Goal: Contribute content: Contribute content

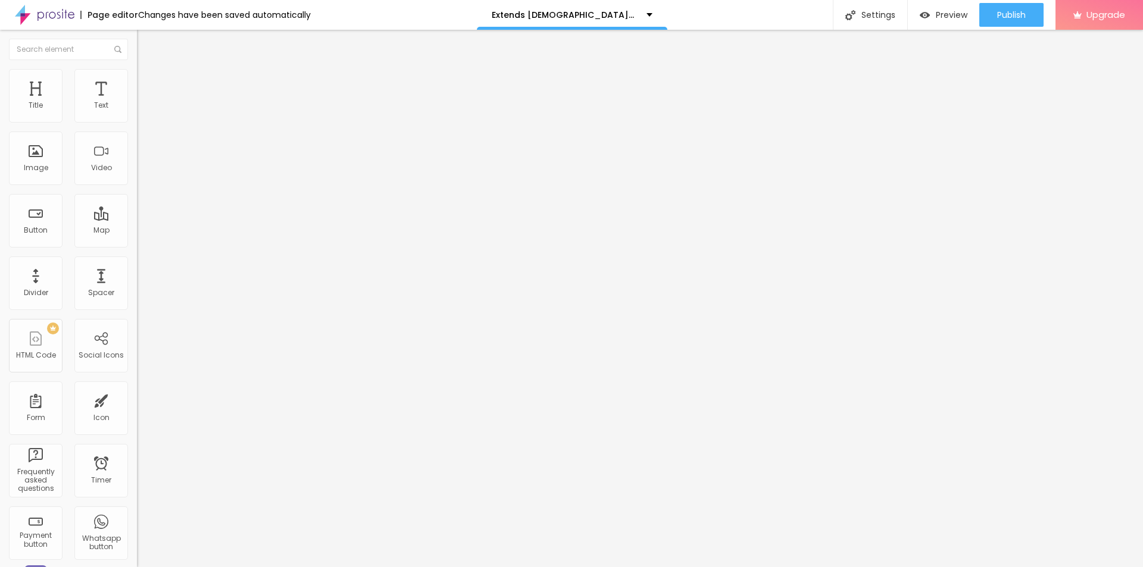
click at [137, 176] on button "button" at bounding box center [145, 170] width 17 height 13
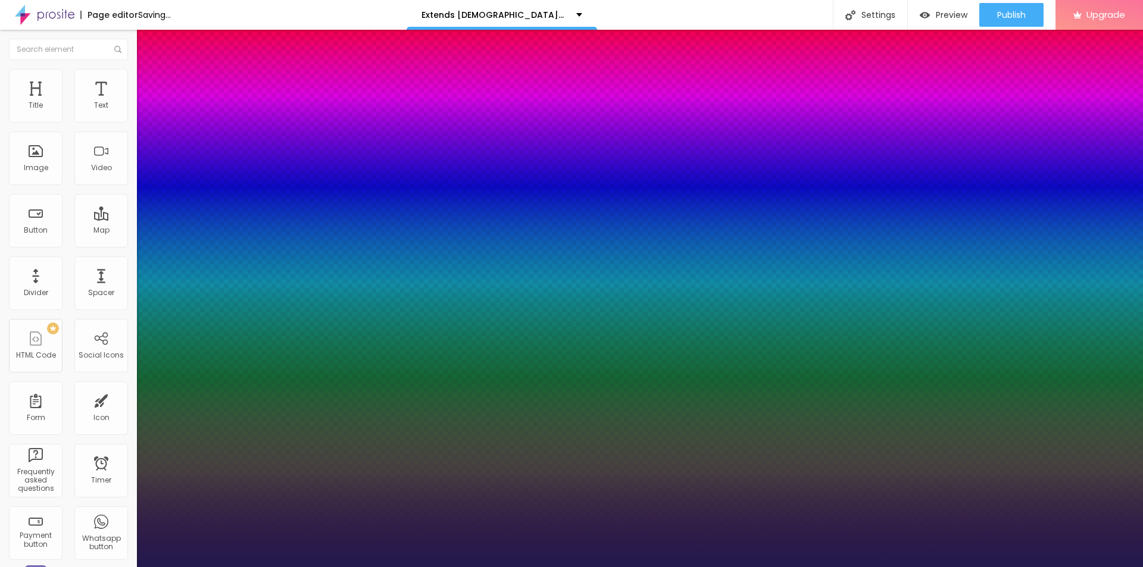
type input "1"
type input "25"
type input "1"
type input "34"
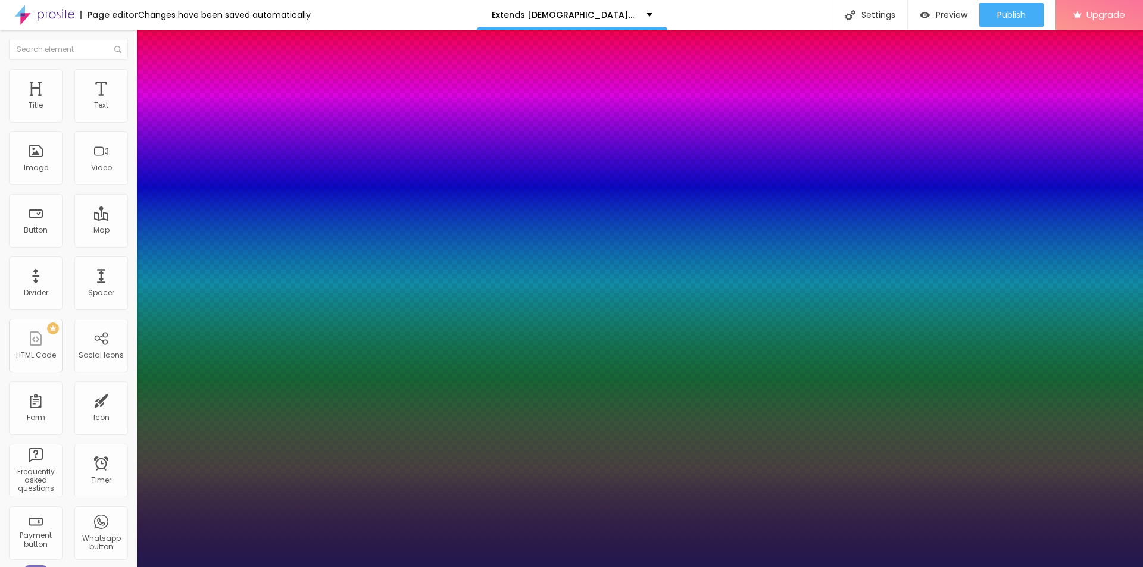
type input "34"
type input "1"
type input "35"
type input "1"
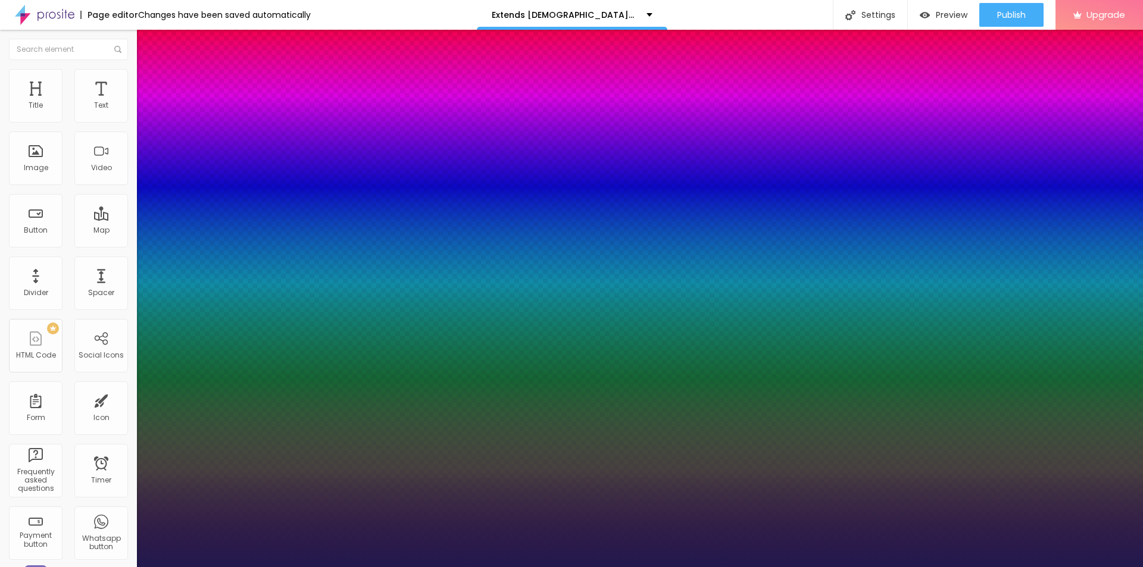
type input "36"
type input "1"
type input "37"
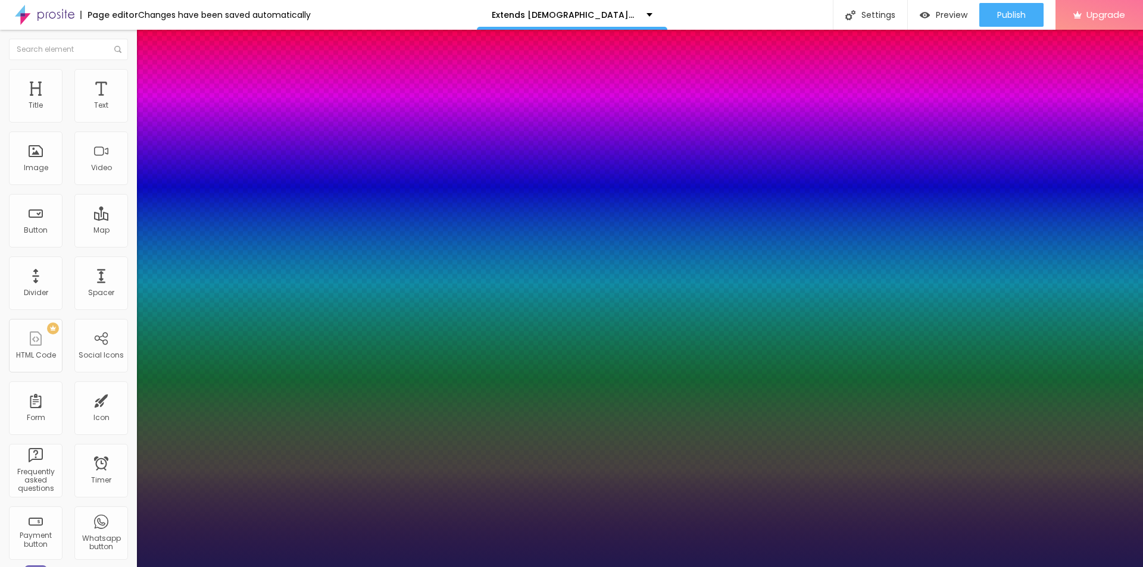
type input "1"
type input "39"
type input "1"
type input "41"
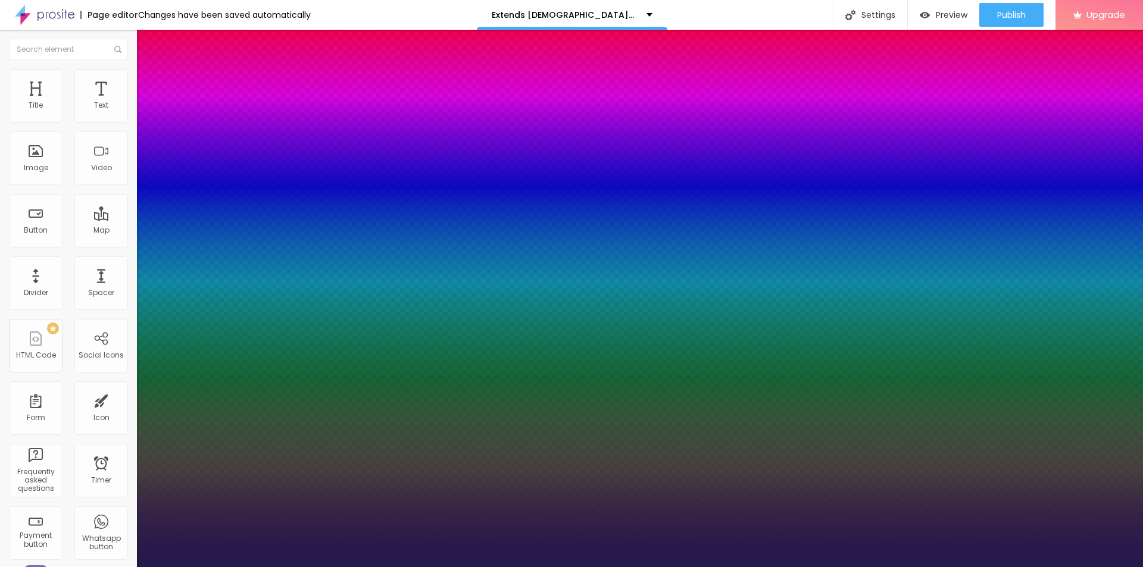
type input "41"
type input "1"
type input "43"
type input "1"
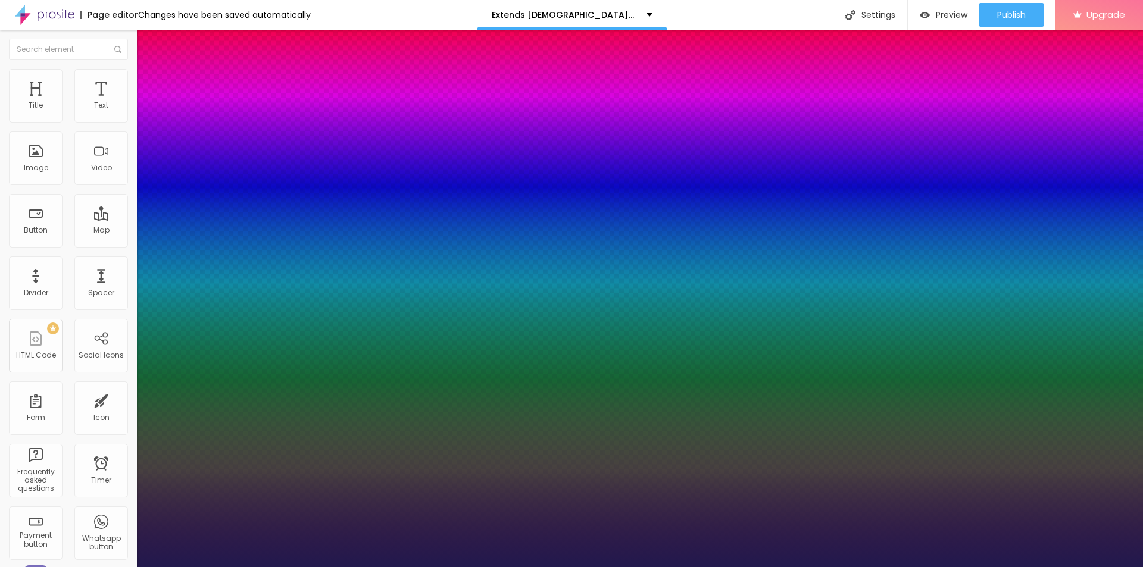
type input "45"
type input "1"
type input "47"
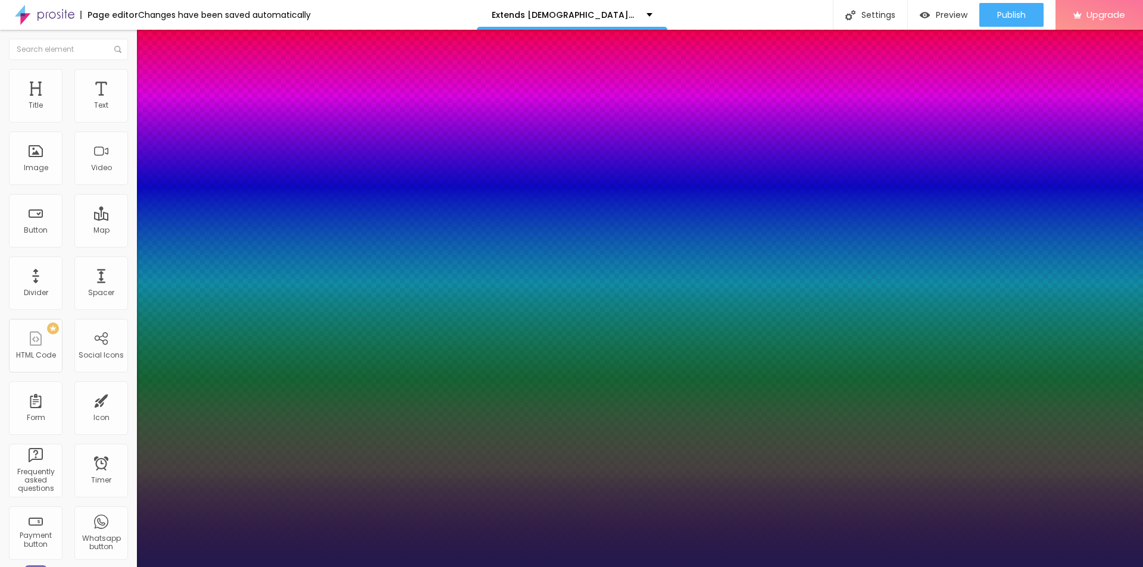
type input "1"
type input "48"
type input "1"
drag, startPoint x: 162, startPoint y: 335, endPoint x: 190, endPoint y: 333, distance: 28.1
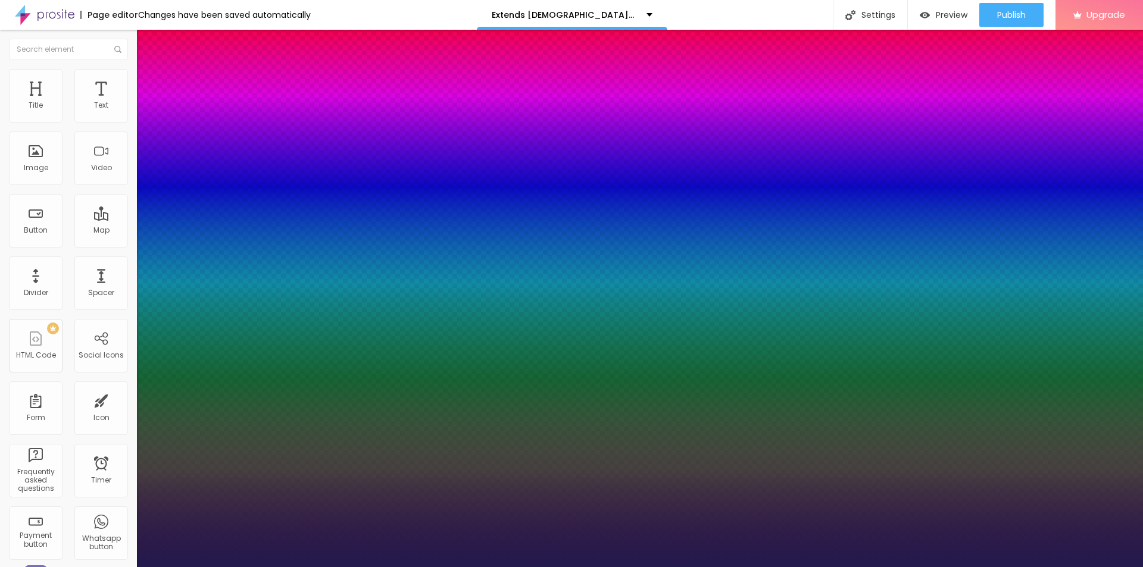
type input "48"
click at [470, 567] on div at bounding box center [571, 567] width 1143 height 0
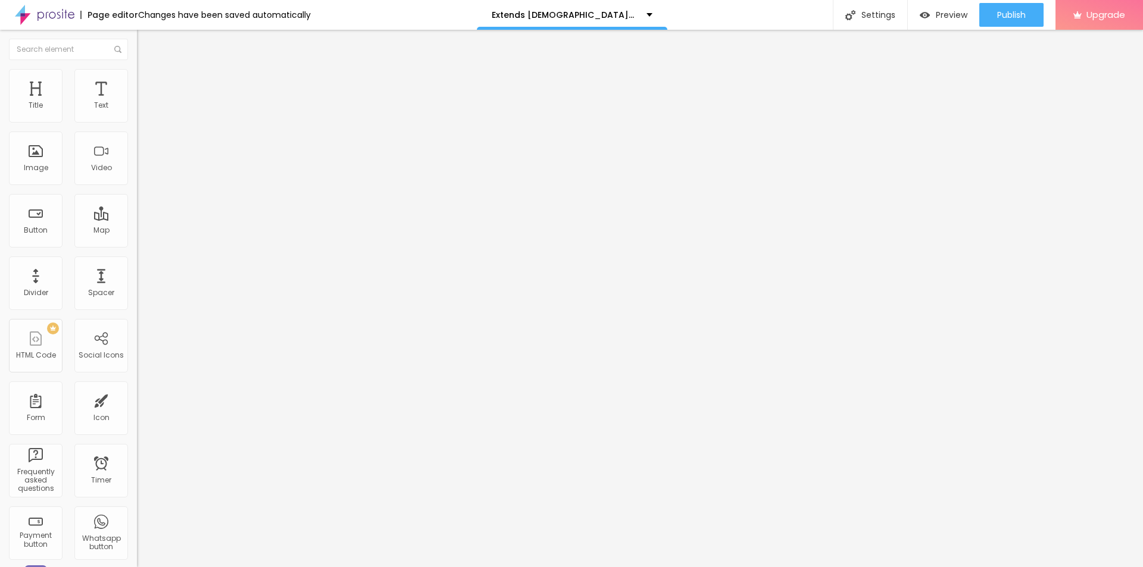
drag, startPoint x: 42, startPoint y: 162, endPoint x: 49, endPoint y: 166, distance: 8.3
click at [137, 101] on div "Add image" at bounding box center [205, 97] width 137 height 8
click at [137, 100] on img at bounding box center [140, 96] width 7 height 7
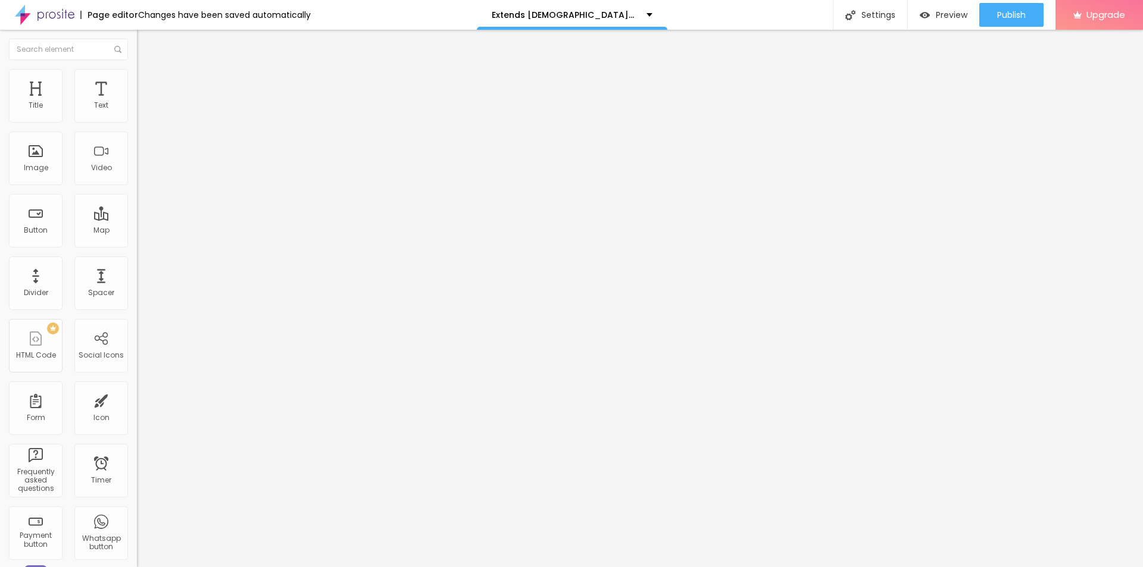
click at [137, 244] on input "https://" at bounding box center [208, 238] width 143 height 12
paste input "[DOMAIN_NAME][URL][DEMOGRAPHIC_DATA][MEDICAL_DATA]"
type input "[URL][DOMAIN_NAME][DEMOGRAPHIC_DATA][MEDICAL_DATA]"
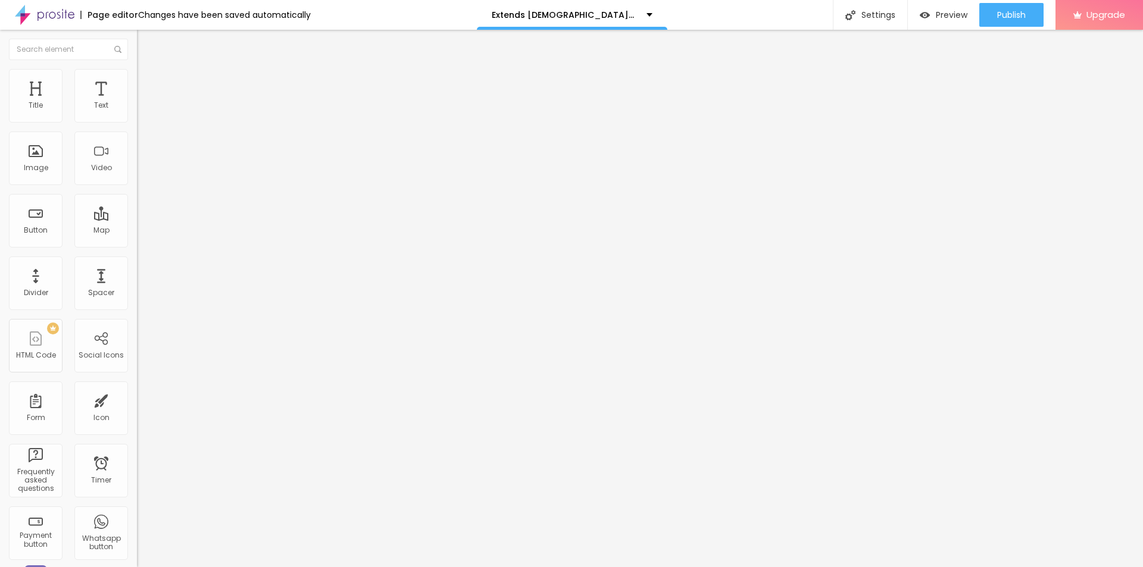
scroll to position [0, 0]
click at [137, 120] on input "text" at bounding box center [208, 114] width 143 height 12
paste input "Extends [DEMOGRAPHIC_DATA][MEDICAL_DATA]"
type input "Extends [DEMOGRAPHIC_DATA][MEDICAL_DATA]"
click at [137, 77] on li "Style" at bounding box center [205, 75] width 137 height 12
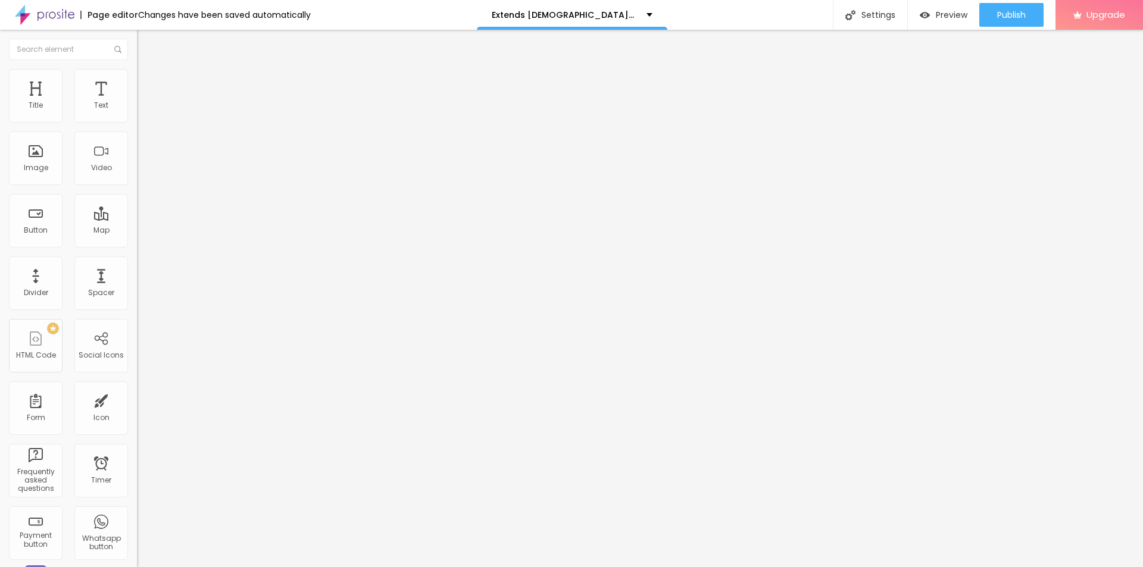
type input "95"
type input "90"
type input "75"
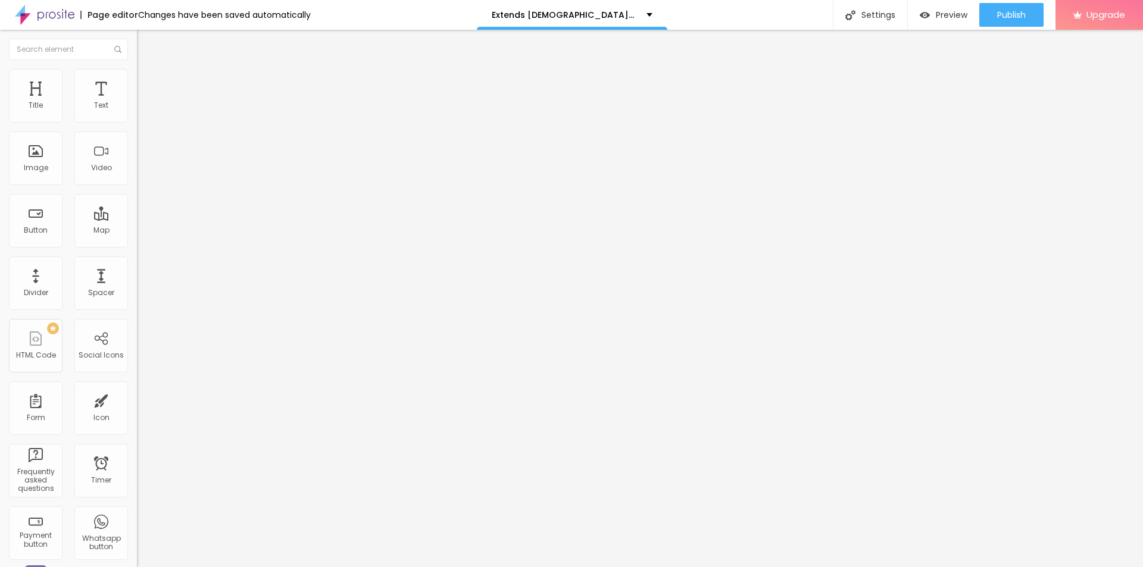
type input "75"
type input "70"
type input "65"
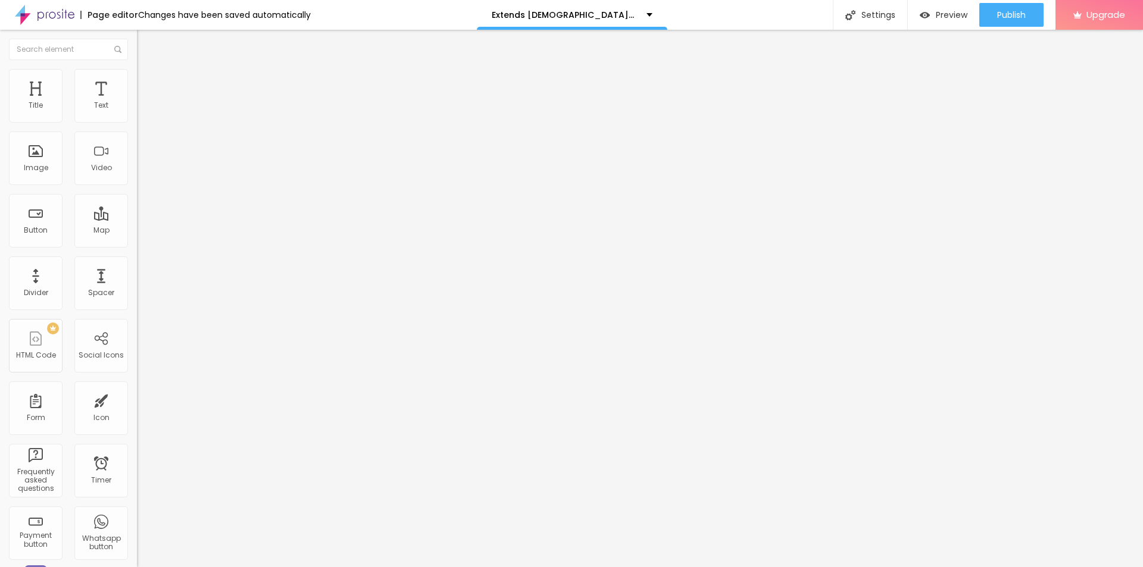
type input "60"
type input "55"
type input "50"
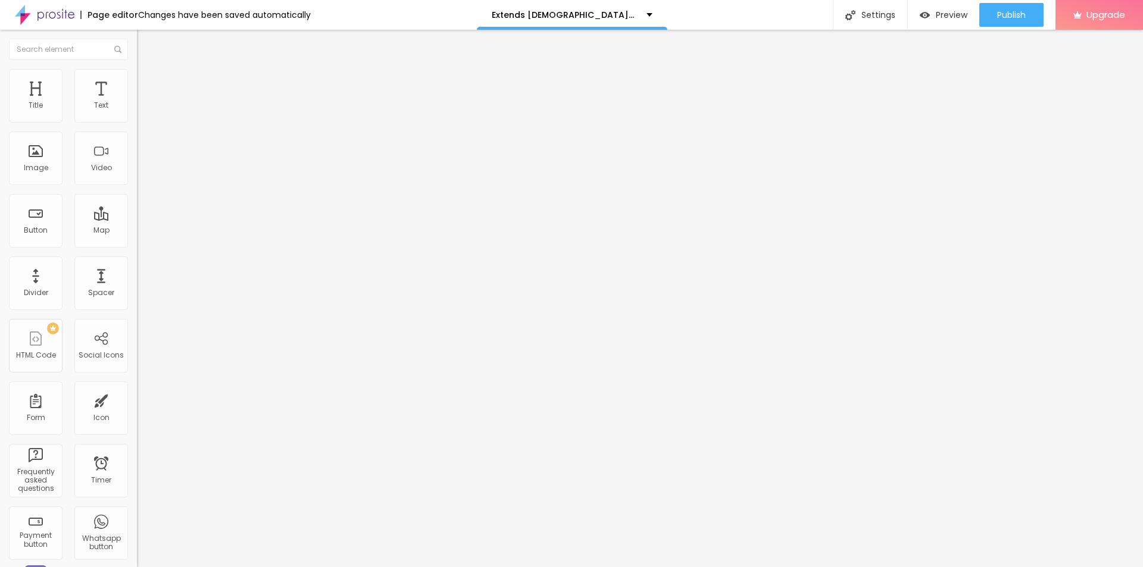
type input "50"
type input "45"
type input "40"
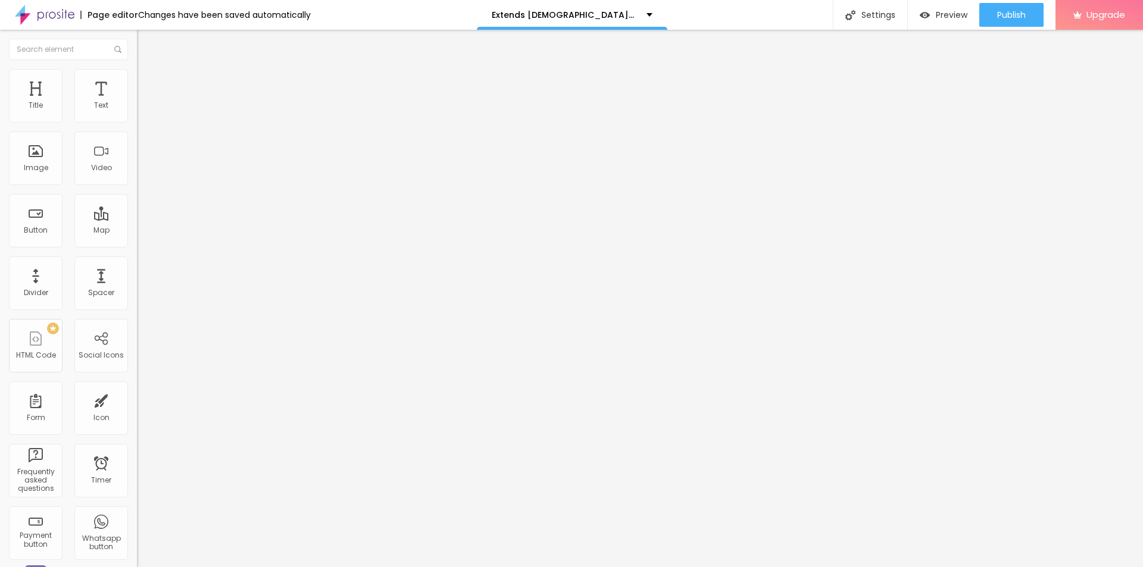
type input "35"
type input "30"
type input "25"
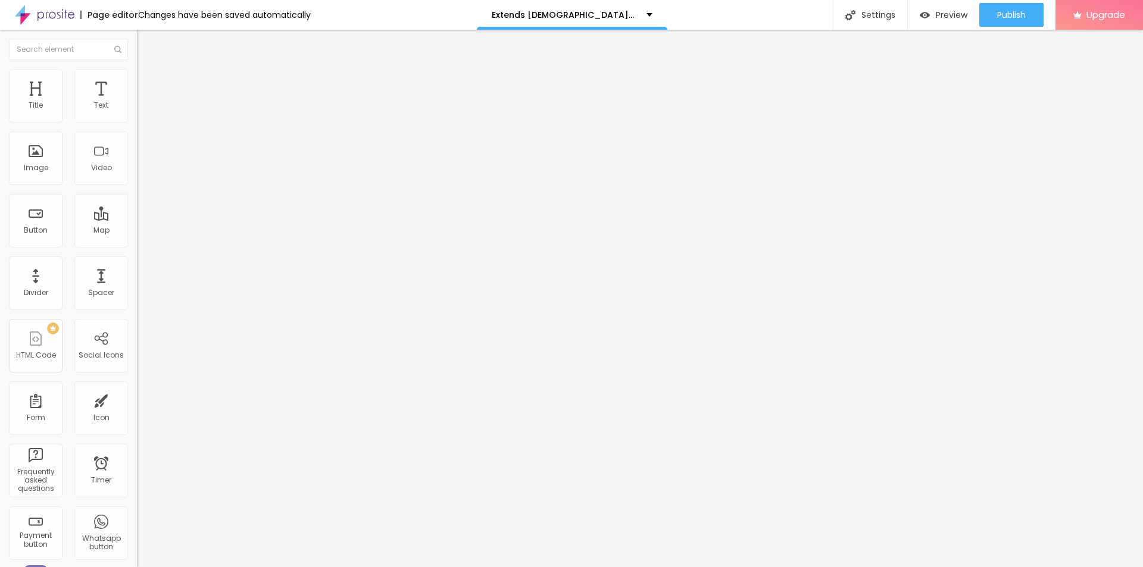
type input "25"
type input "20"
type input "25"
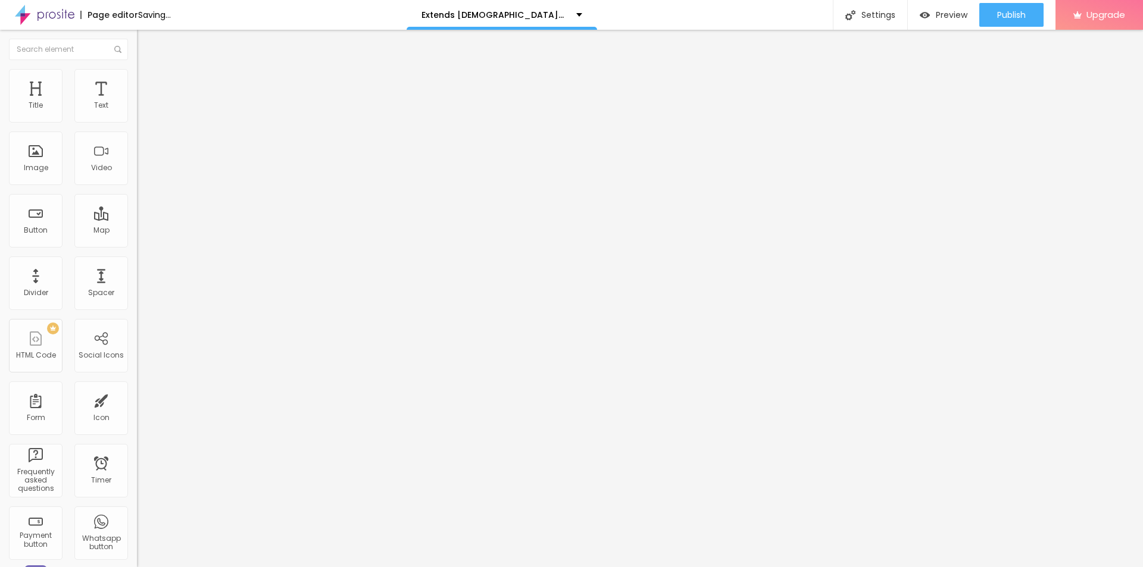
type input "30"
drag, startPoint x: 123, startPoint y: 127, endPoint x: 35, endPoint y: 130, distance: 88.2
type input "30"
click at [137, 122] on input "range" at bounding box center [175, 118] width 77 height 10
click at [142, 111] on icon "button" at bounding box center [145, 107] width 7 height 7
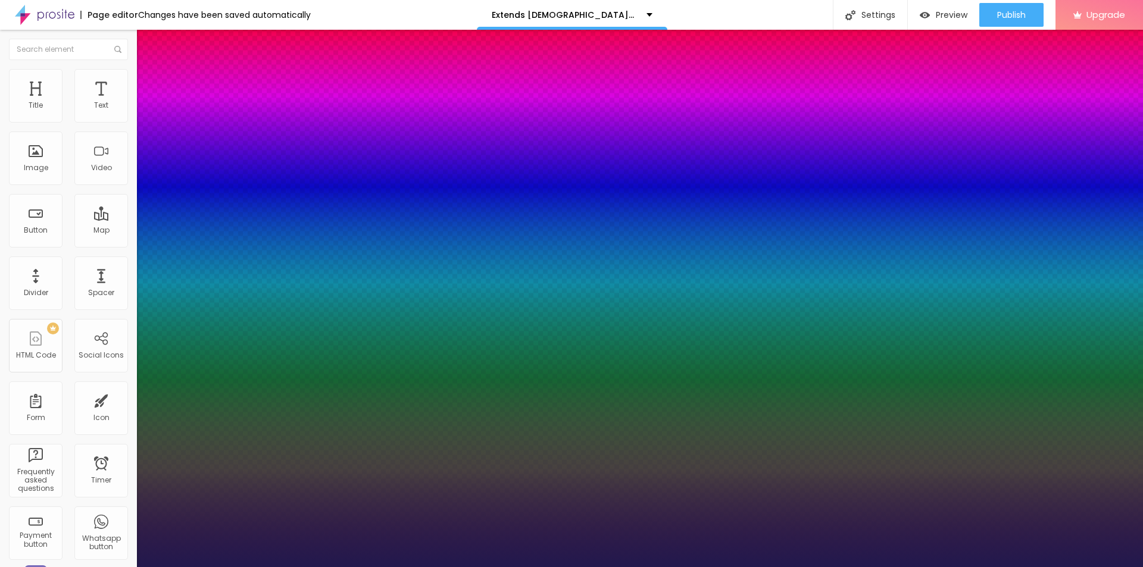
type input "1"
type input "26"
type input "1"
type input "28"
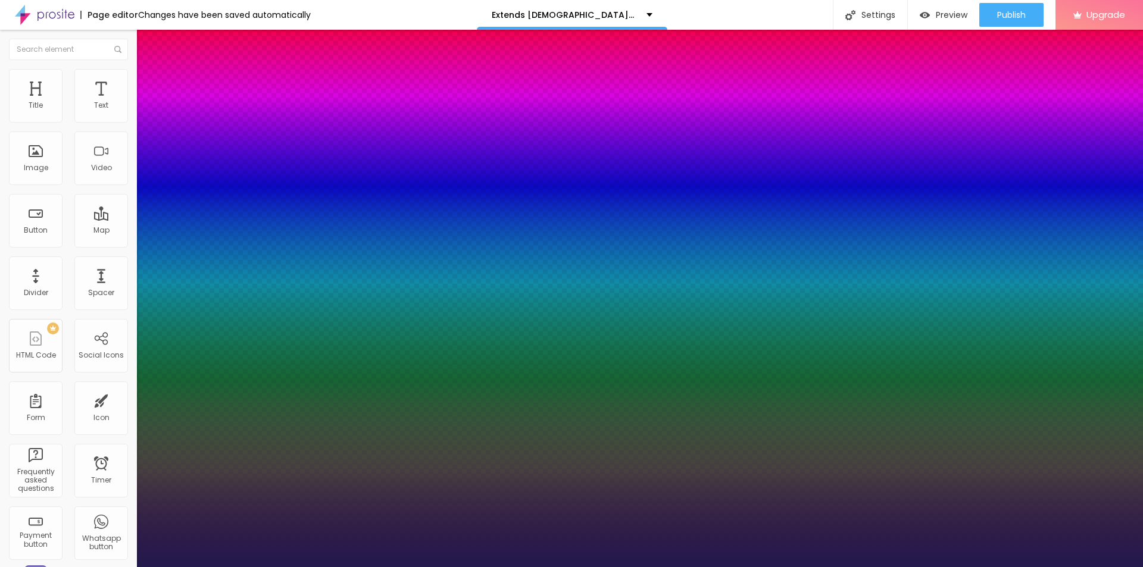
type input "28"
type input "1"
type input "27"
type input "1"
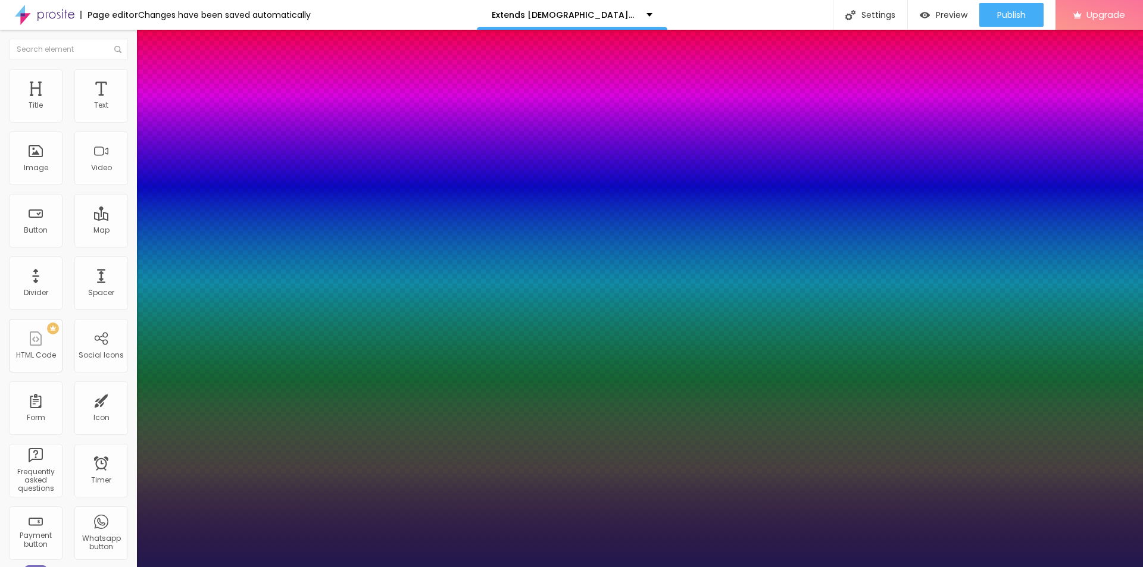
type input "26"
type input "1"
drag, startPoint x: 164, startPoint y: 204, endPoint x: 170, endPoint y: 203, distance: 6.1
type input "26"
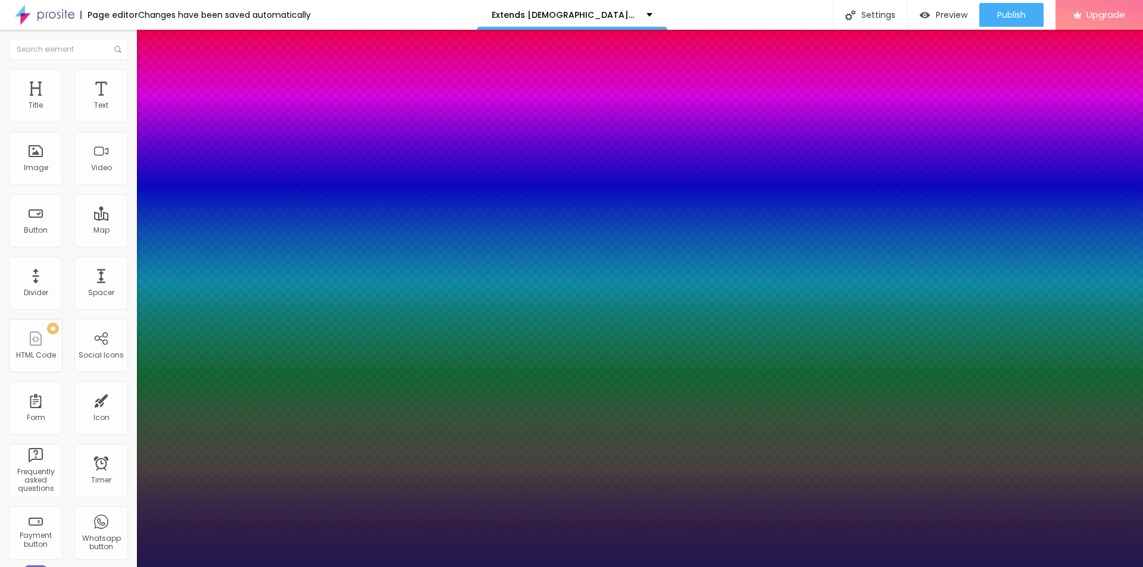
type input "1"
click at [287, 567] on div at bounding box center [571, 567] width 1143 height 0
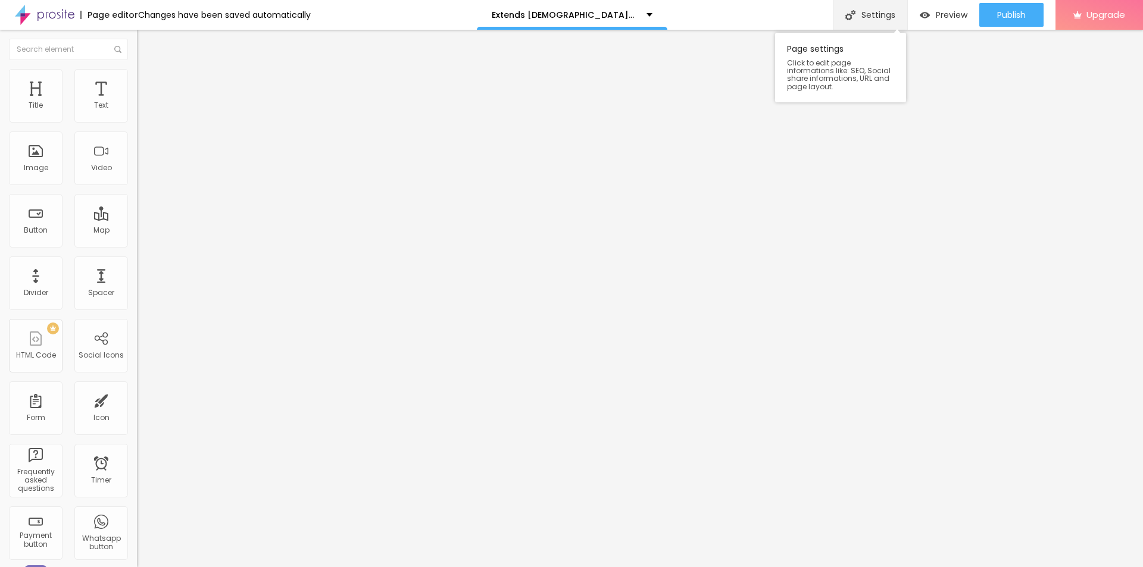
click at [885, 7] on div "Settings" at bounding box center [870, 15] width 74 height 30
paste input "Why Is Extends [DEMOGRAPHIC_DATA][MEDICAL_DATA] Popular Among Men [DATE]?"
type input "Why Is Extends [DEMOGRAPHIC_DATA][MEDICAL_DATA] Popular Among Men [DATE]?"
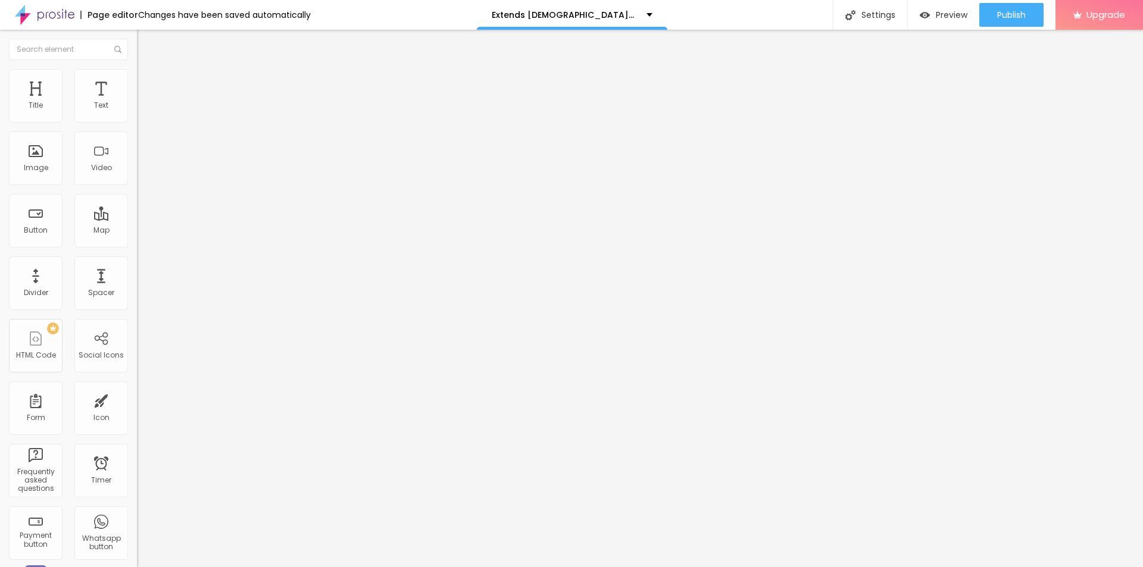
paste textarea "Extends [DEMOGRAPHIC_DATA][MEDICAL_DATA] is available only on the official webs…"
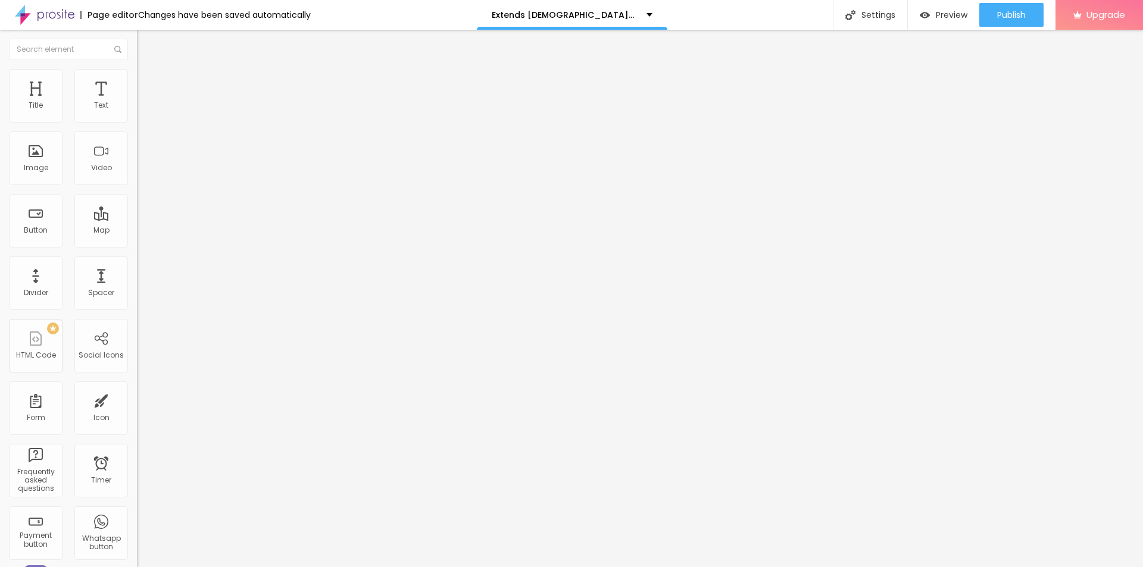
type textarea "Extends [DEMOGRAPHIC_DATA][MEDICAL_DATA] is available only on the official webs…"
drag, startPoint x: 605, startPoint y: 286, endPoint x: 492, endPoint y: 288, distance: 113.1
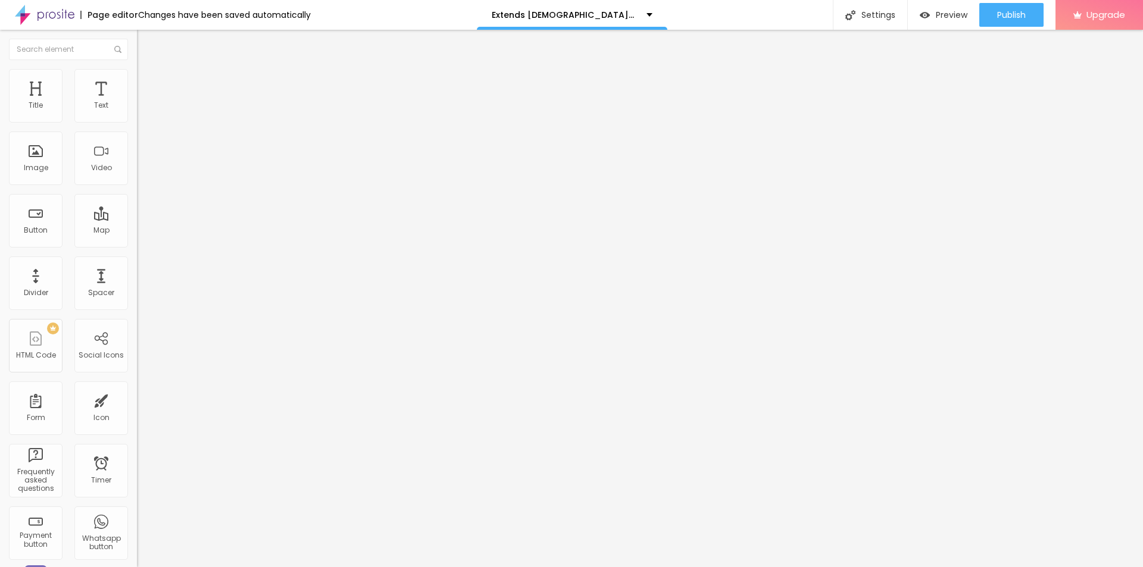
paste textarea "Extends [DEMOGRAPHIC_DATA][MEDICAL_DATA]"
type textarea "Extends [DEMOGRAPHIC_DATA][MEDICAL_DATA]"
drag, startPoint x: 641, startPoint y: 286, endPoint x: 609, endPoint y: 282, distance: 31.8
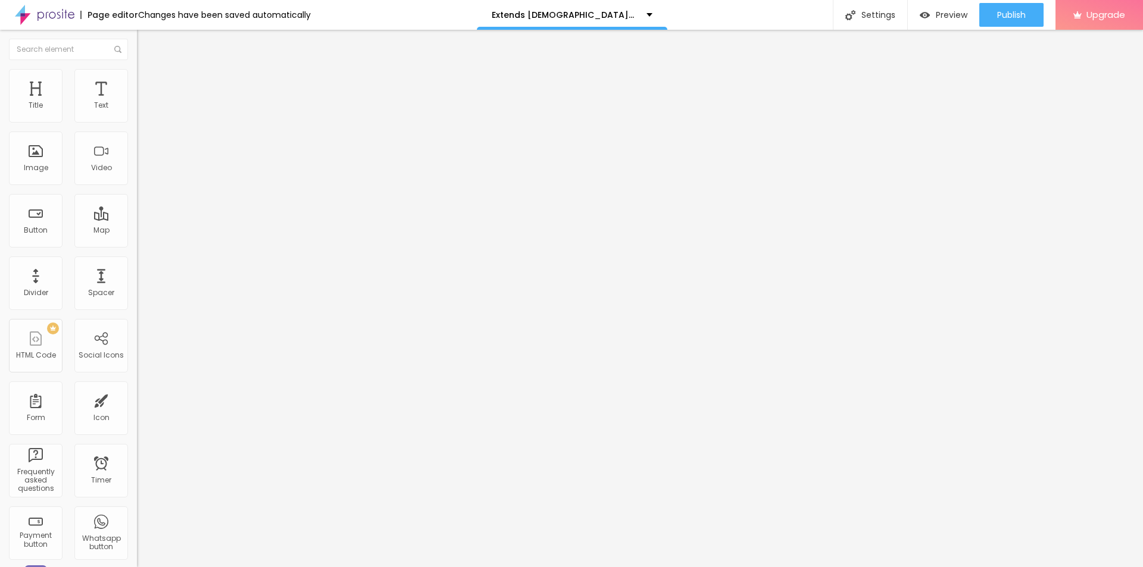
type input "Why Is Extends [DEMOGRAPHIC_DATA][MEDICAL_DATA] US Among Men [DATE]?"
drag, startPoint x: 467, startPoint y: 361, endPoint x: 432, endPoint y: 362, distance: 34.5
type textarea "Extends [DEMOGRAPHIC_DATA][MEDICAL_DATA] is available only on the official webs…"
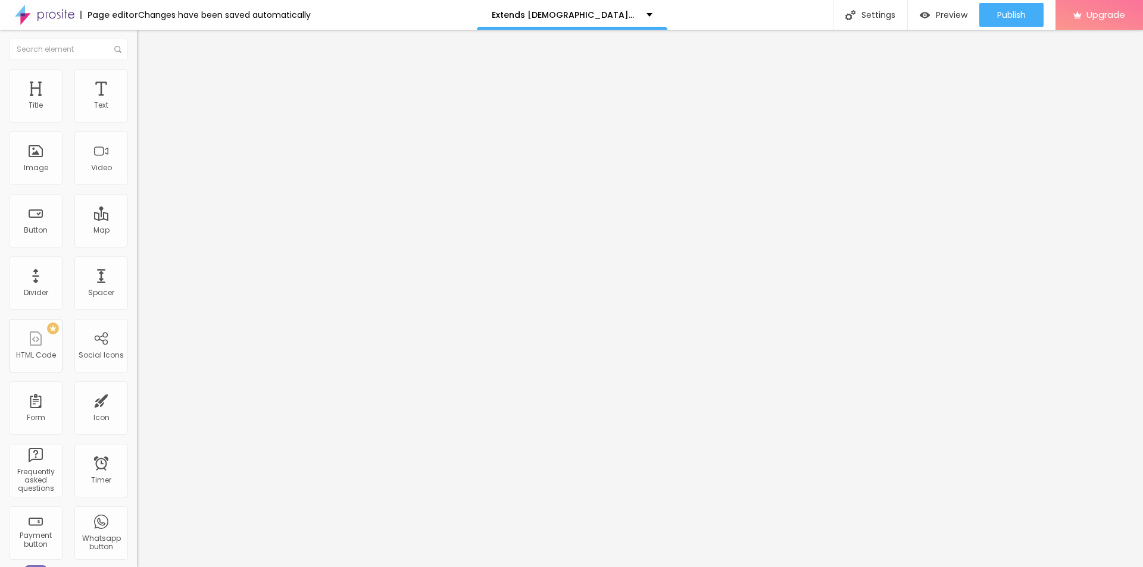
click at [1022, 10] on span "Publish" at bounding box center [1011, 15] width 29 height 10
click at [941, 86] on link "View page" at bounding box center [976, 83] width 107 height 8
